Goal: Ask a question

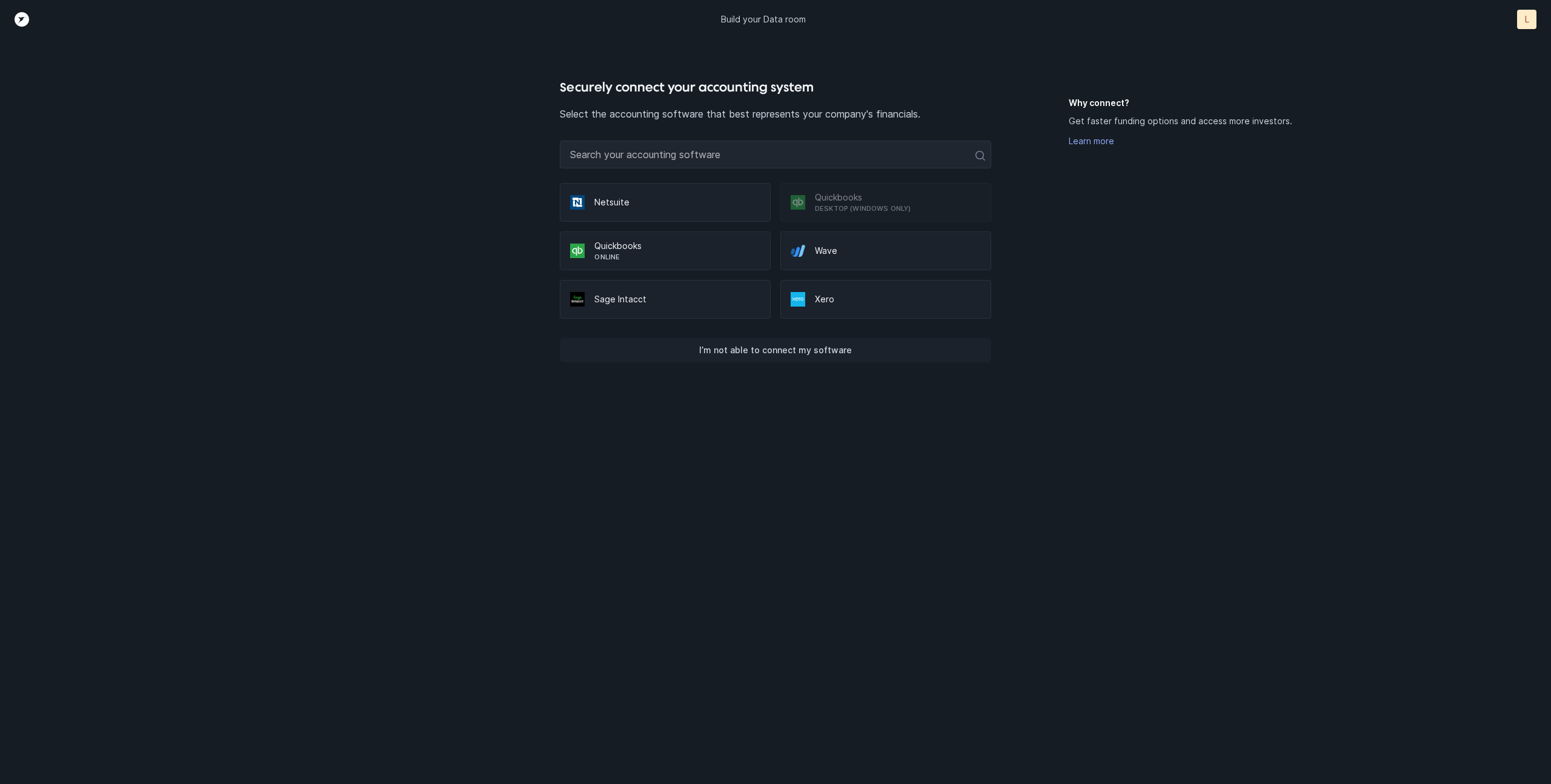
click at [713, 343] on p "I’m not able to connect my software" at bounding box center [775, 350] width 152 height 14
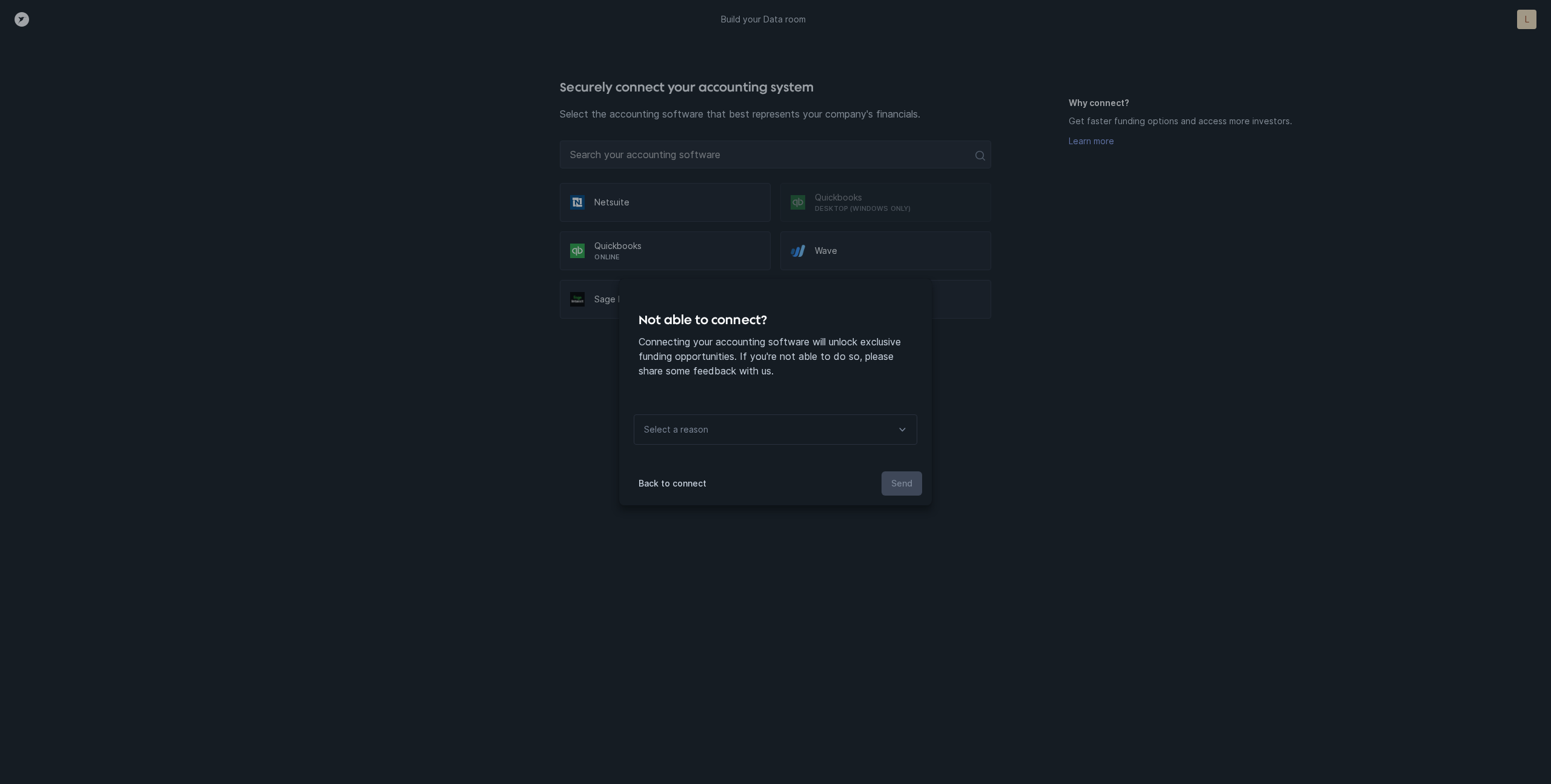
click at [703, 432] on p "Select a reason" at bounding box center [676, 429] width 64 height 14
click at [684, 463] on p "I don’t see my connector" at bounding box center [780, 456] width 274 height 14
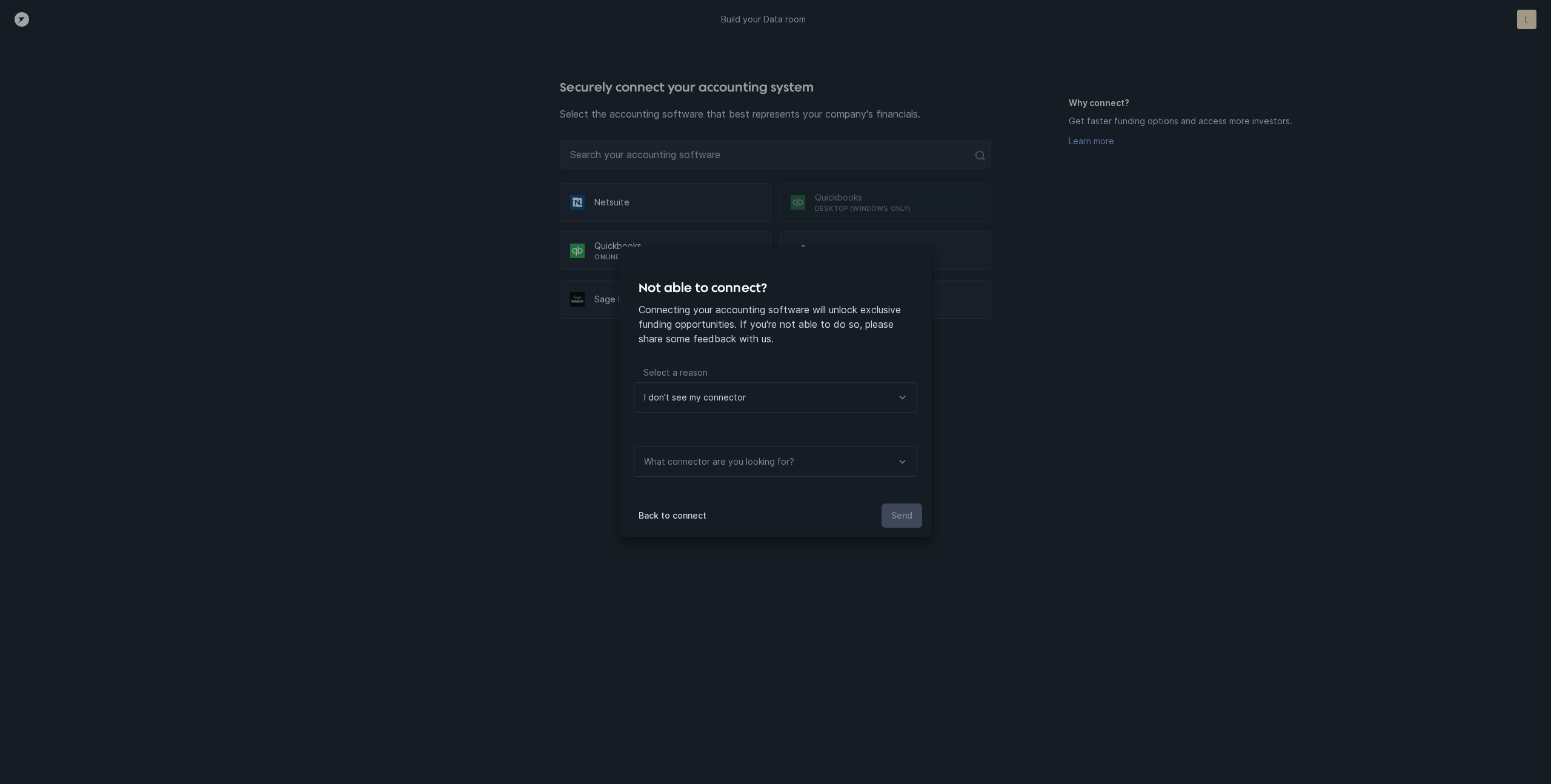
click at [844, 471] on div "What connector are you looking for?" at bounding box center [775, 461] width 283 height 30
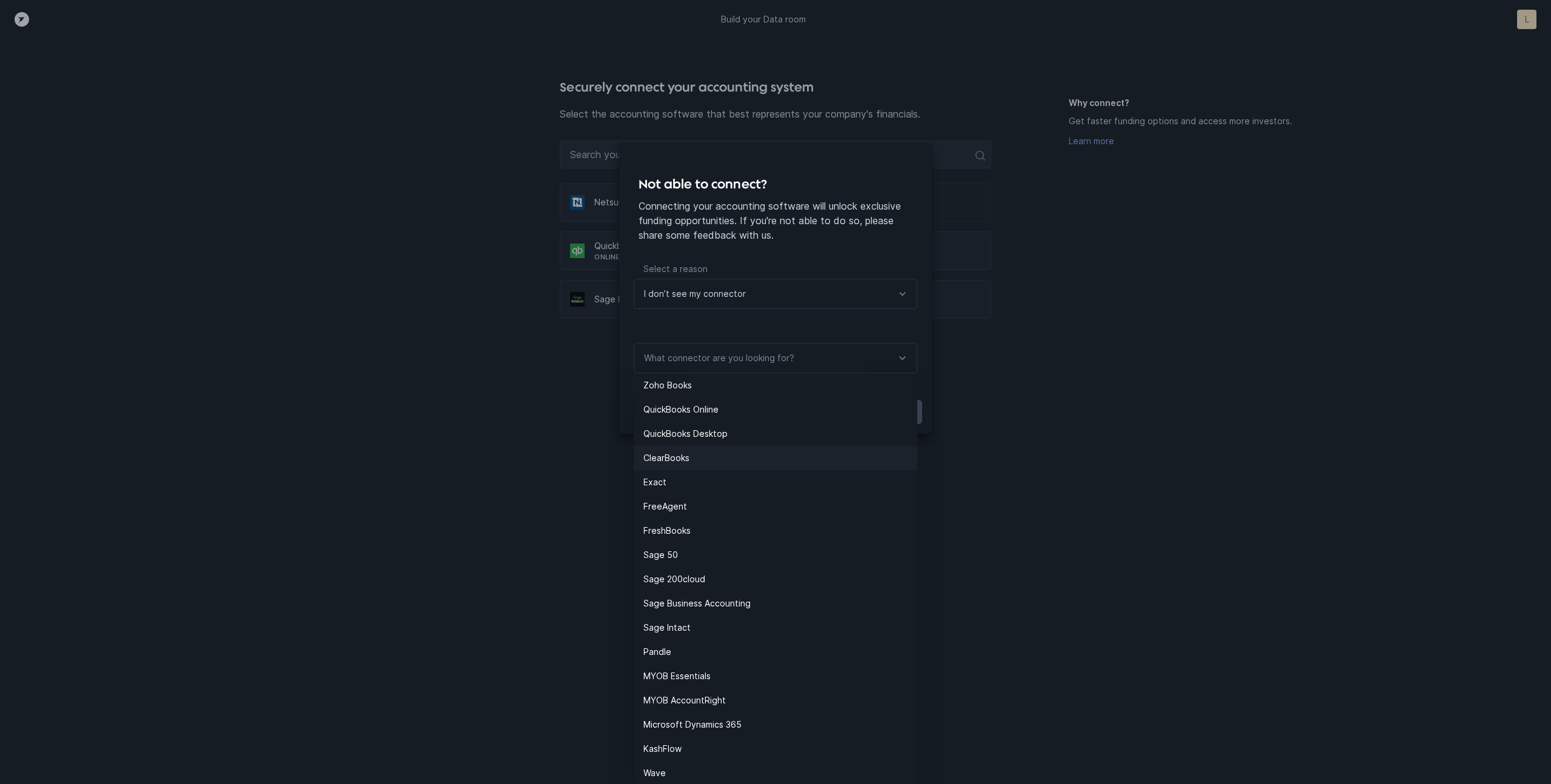
scroll to position [105, 0]
click at [1150, 472] on div "Not able to connect? Connecting your accounting software will unlock exclusive …" at bounding box center [775, 287] width 1551 height 784
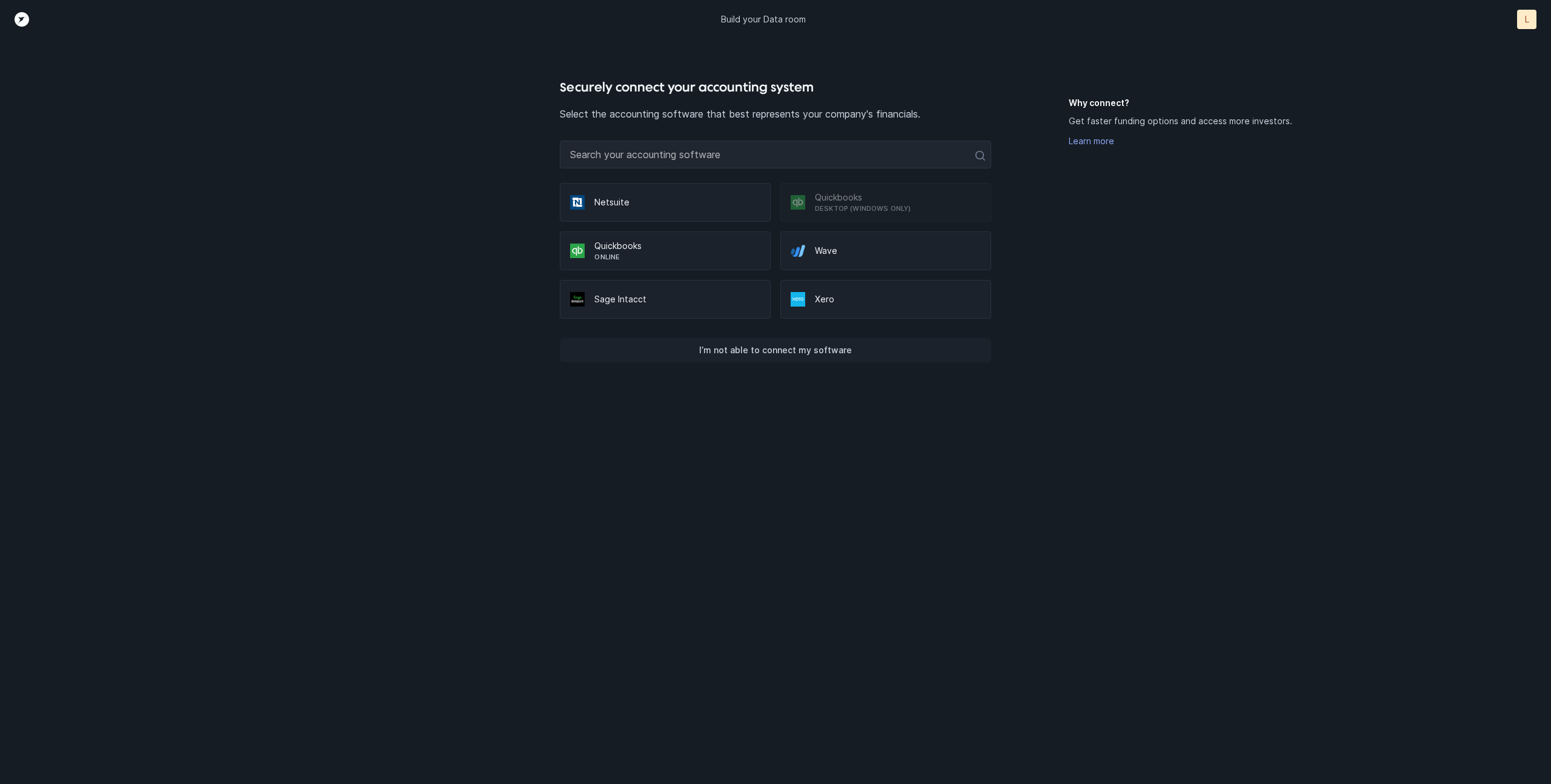
click at [781, 355] on p "I’m not able to connect my software" at bounding box center [775, 350] width 152 height 14
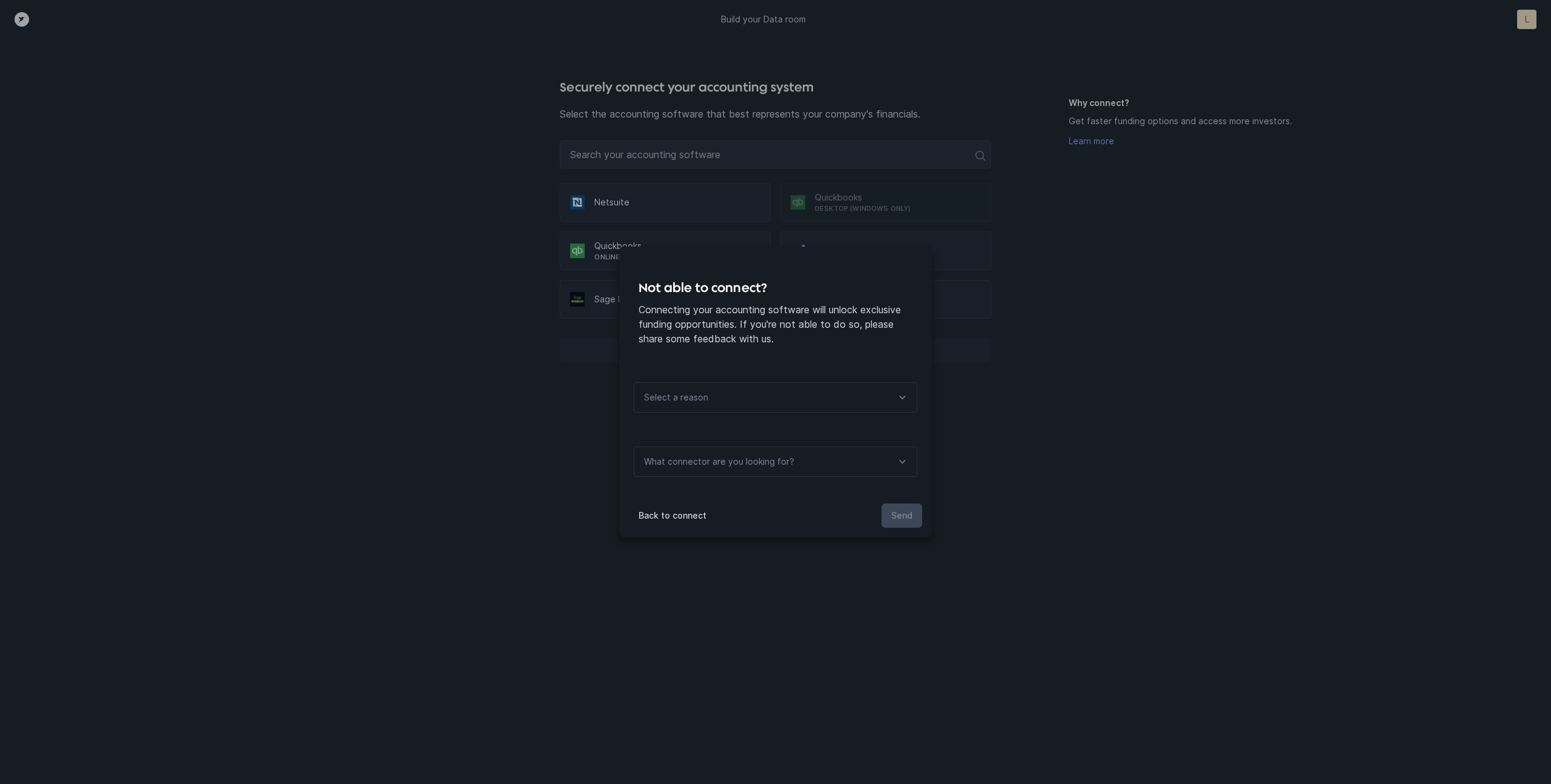
click at [781, 355] on div "Not able to connect? Connecting your accounting software will unlock exclusive …" at bounding box center [775, 306] width 312 height 119
click at [748, 404] on div "Select a reason" at bounding box center [775, 397] width 283 height 30
click at [799, 336] on p "Connecting your accounting software will unlock exclusive funding opportunities…" at bounding box center [775, 323] width 274 height 43
click at [1141, 275] on div "Not able to connect? Connecting your accounting software will unlock exclusive …" at bounding box center [775, 392] width 1551 height 784
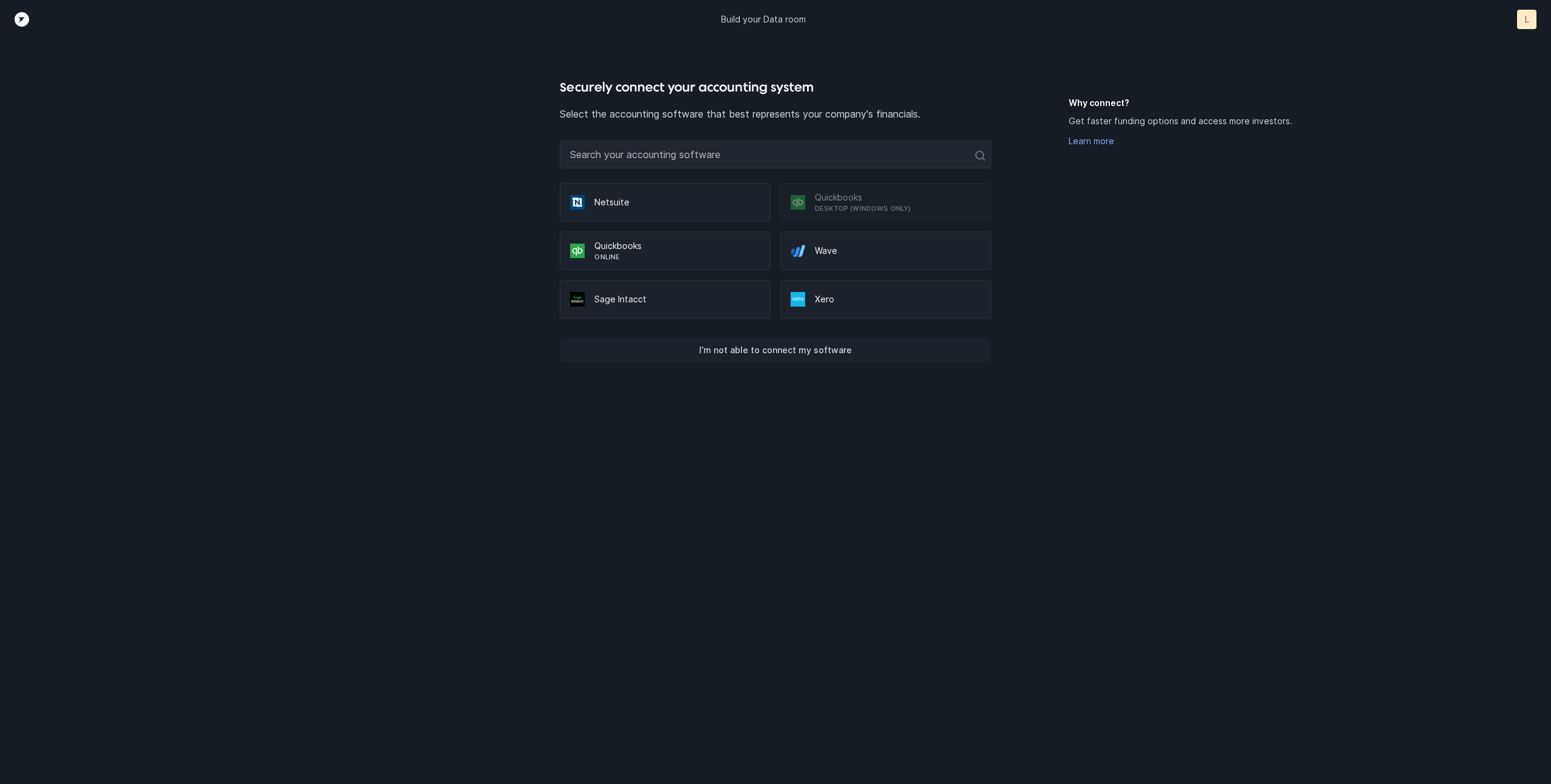
click at [887, 359] on button "I’m not able to connect my software" at bounding box center [775, 350] width 431 height 24
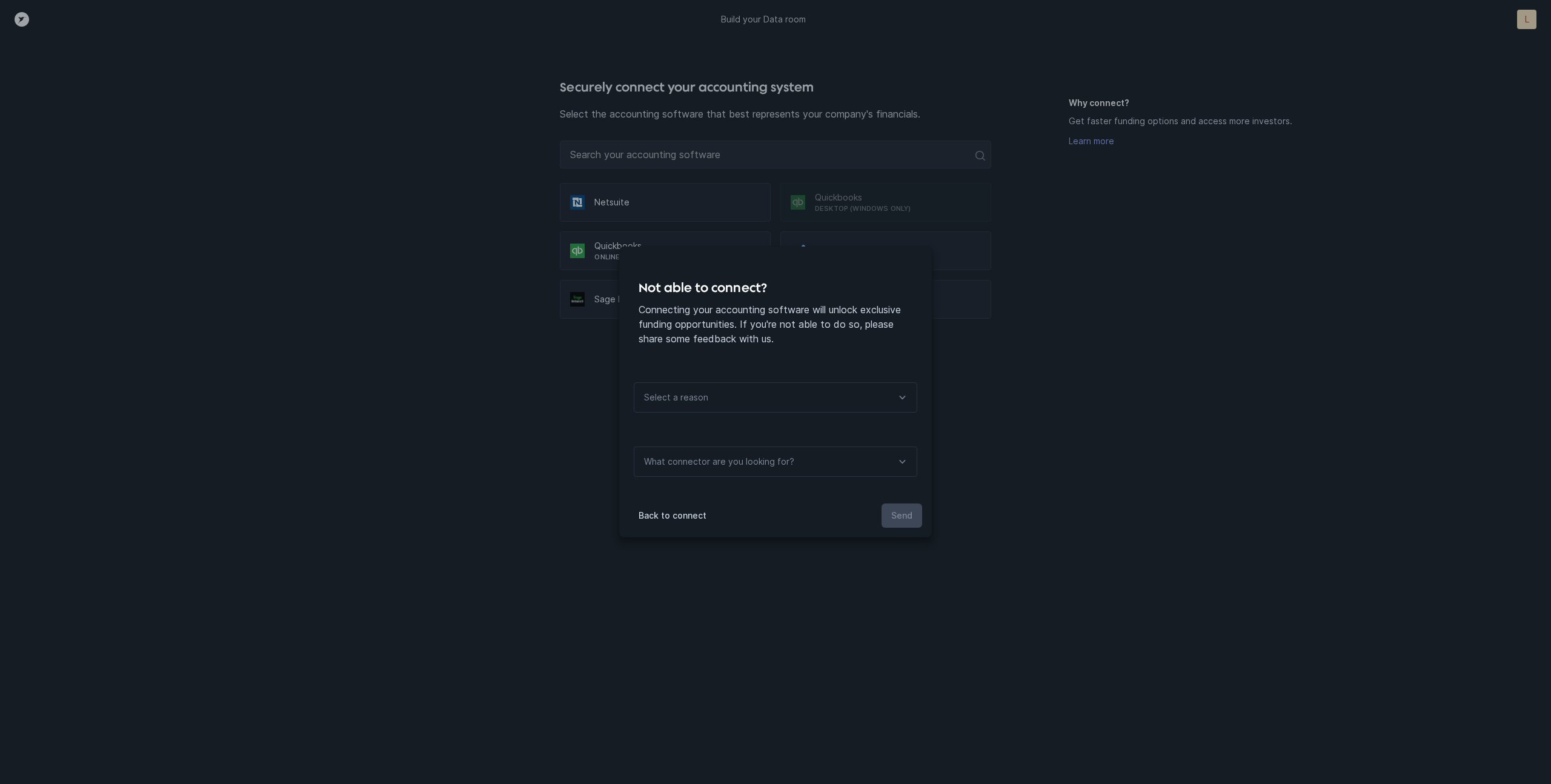
click at [843, 400] on div "Select a reason" at bounding box center [775, 397] width 283 height 30
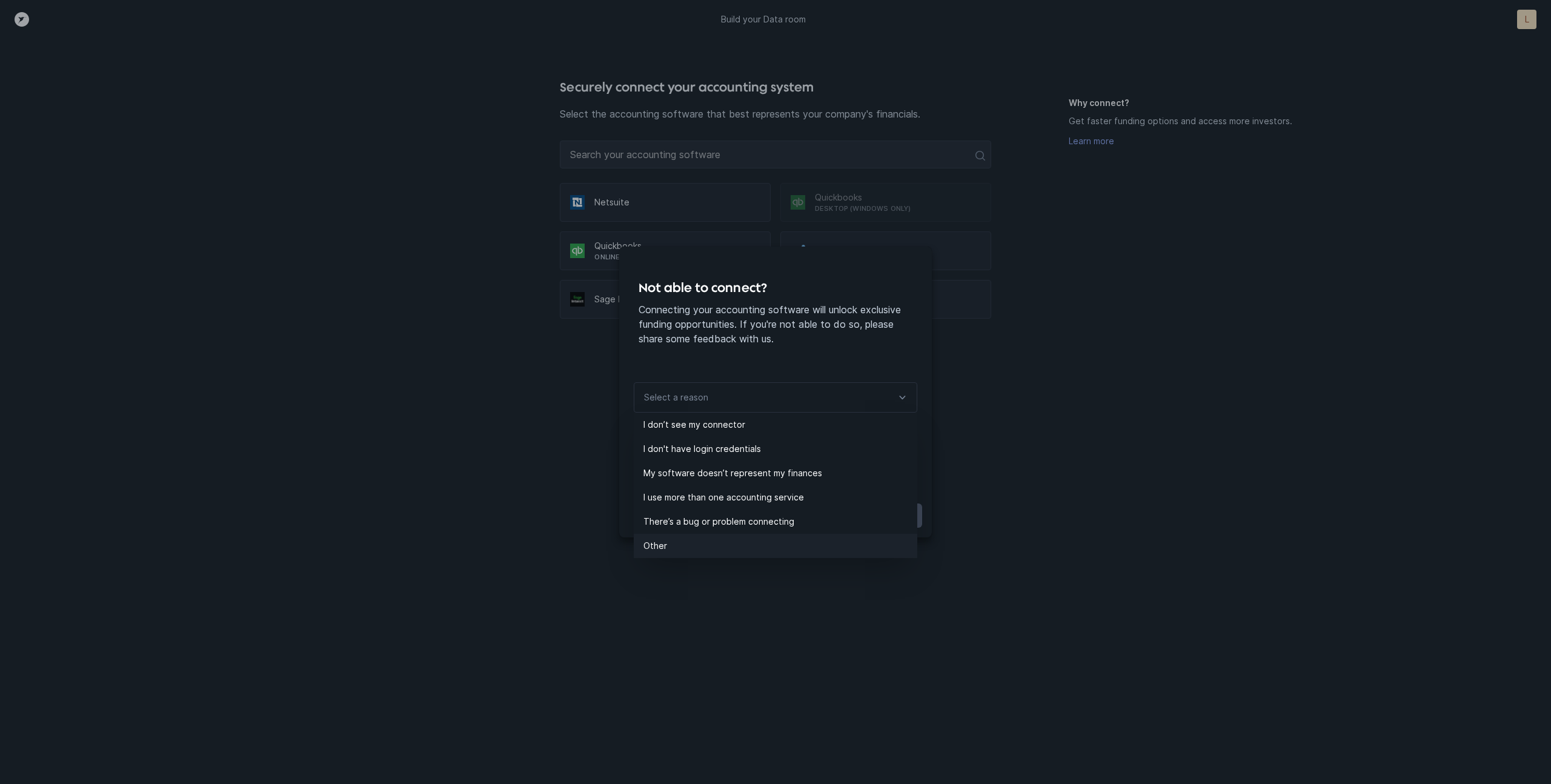
click at [701, 550] on p "Other" at bounding box center [780, 545] width 274 height 14
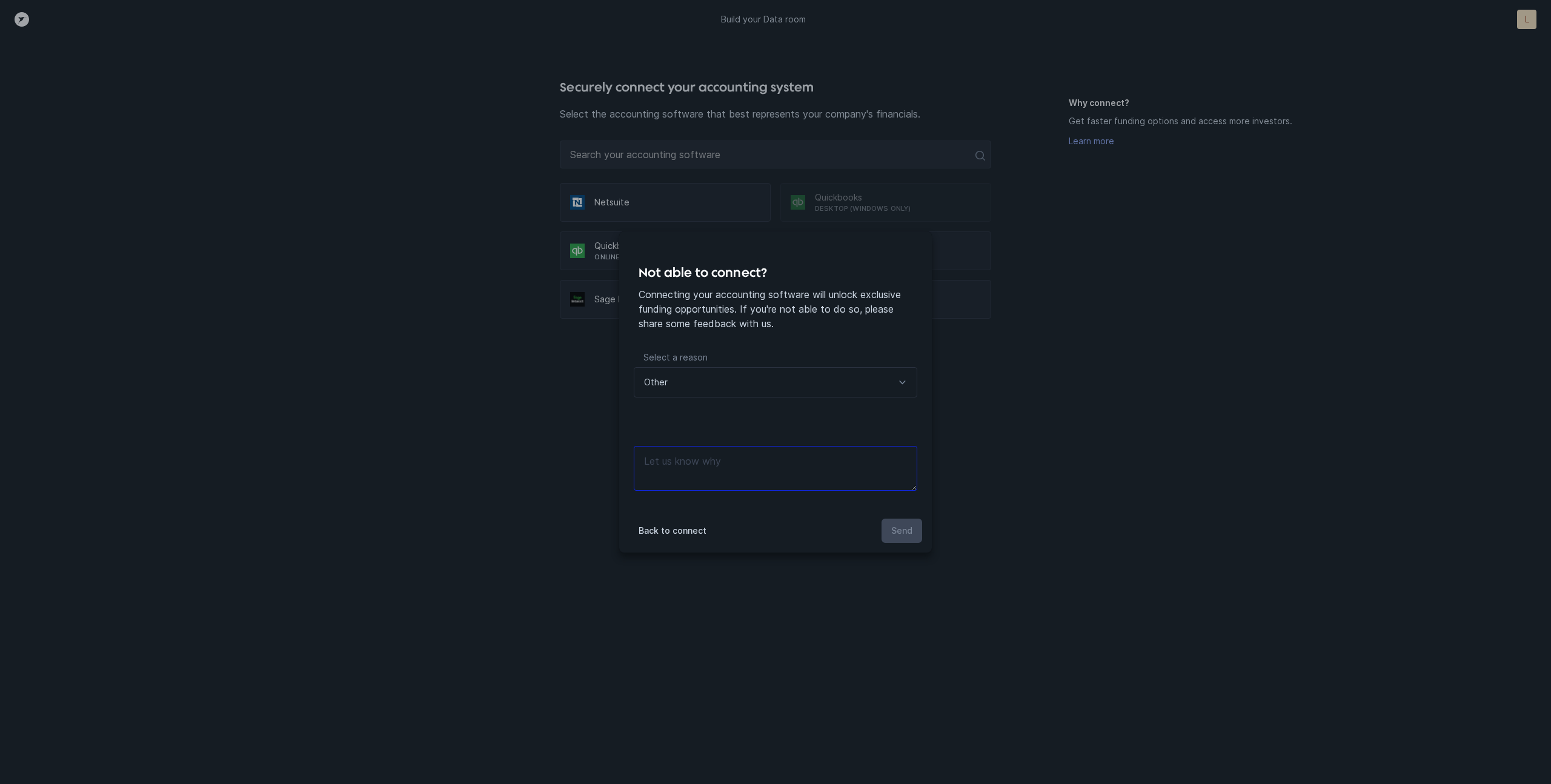
click at [736, 472] on textarea at bounding box center [775, 468] width 283 height 45
